Goal: Consume media (video, audio)

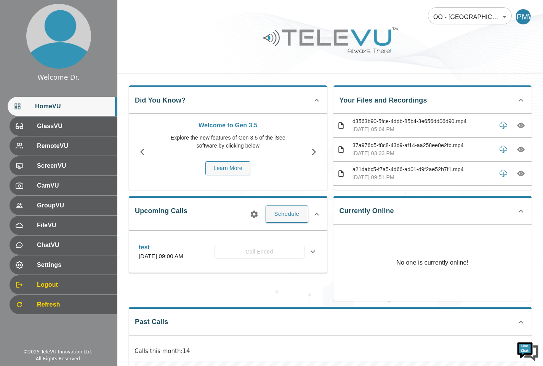
click at [451, 123] on p "d3563b90-5fce-4ddb-85b4-3e656dd06d90.mp4" at bounding box center [422, 121] width 140 height 8
click at [452, 120] on p "d3563b90-5fce-4ddb-85b4-3e656dd06d90.mp4" at bounding box center [422, 121] width 140 height 8
click at [519, 125] on icon "button" at bounding box center [520, 125] width 2 height 2
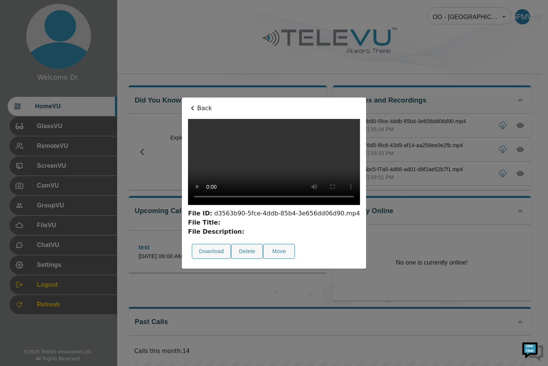
click at [133, 365] on div at bounding box center [274, 183] width 548 height 366
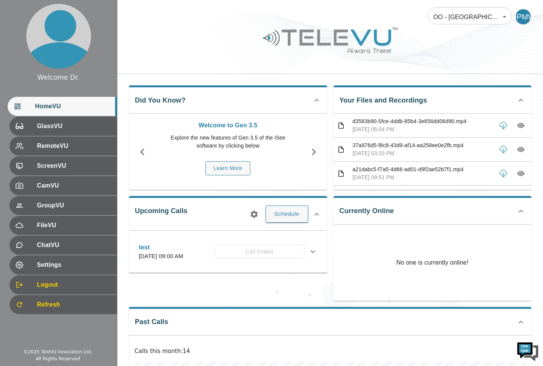
click at [519, 125] on icon "button" at bounding box center [520, 125] width 2 height 2
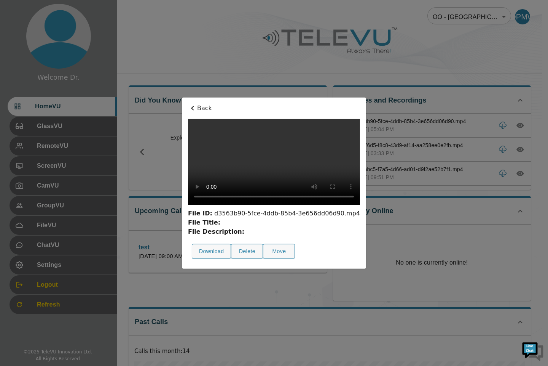
click at [517, 121] on div at bounding box center [274, 183] width 548 height 366
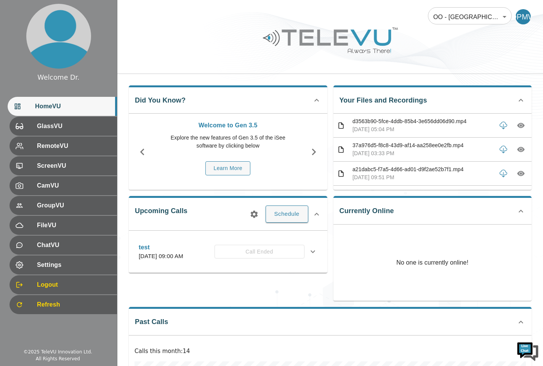
click at [517, 127] on icon "button" at bounding box center [521, 125] width 8 height 5
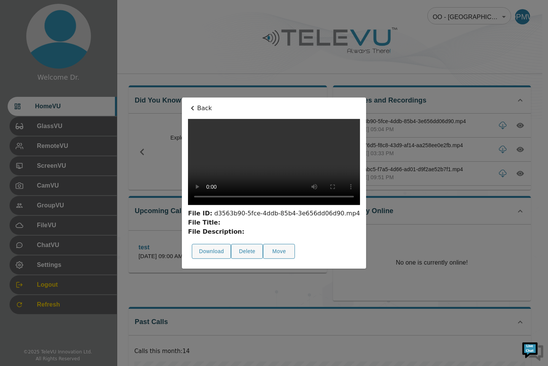
click at [493, 230] on div at bounding box center [274, 183] width 548 height 366
